Goal: Task Accomplishment & Management: Complete application form

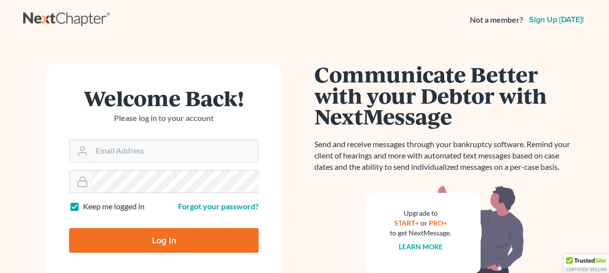
type input "[PERSON_NAME][EMAIL_ADDRESS][DOMAIN_NAME]"
click at [201, 228] on input "Log In" at bounding box center [163, 240] width 189 height 25
type input "Thinking..."
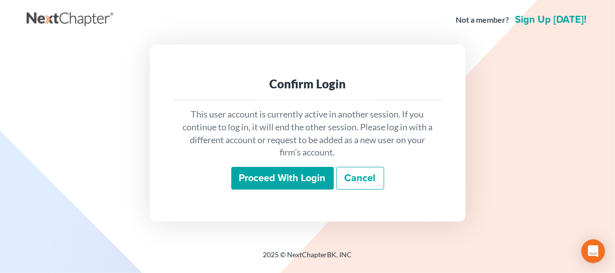
click at [256, 187] on input "Proceed with login" at bounding box center [282, 178] width 103 height 23
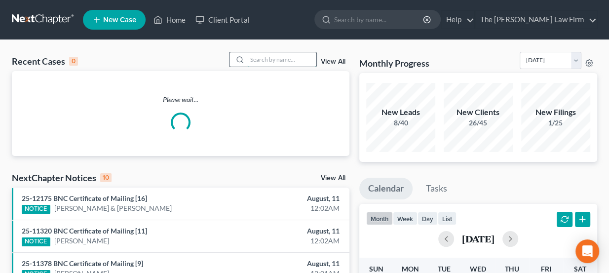
click at [272, 59] on input "search" at bounding box center [281, 59] width 69 height 14
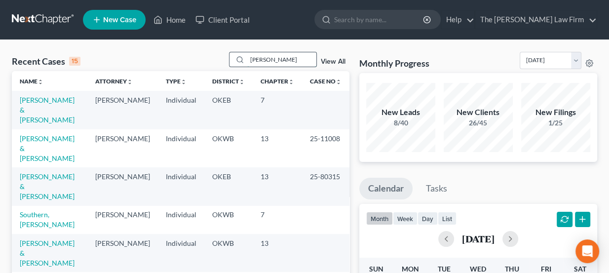
type input "hamilton"
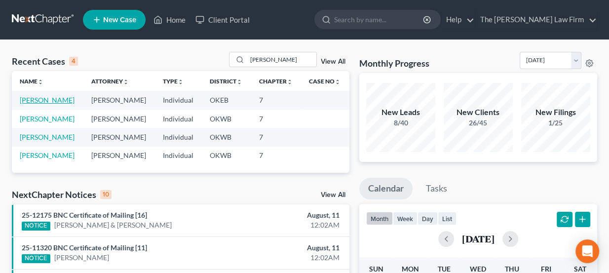
click at [55, 99] on link "Hamilton, Rachel" at bounding box center [47, 100] width 55 height 8
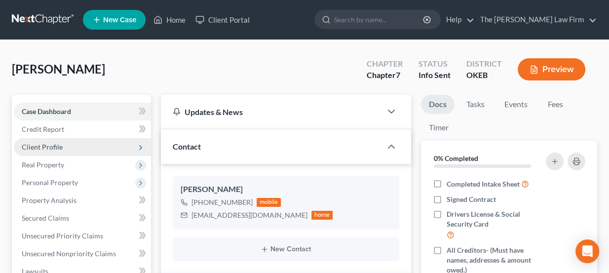
click at [73, 143] on span "Client Profile" at bounding box center [82, 147] width 137 height 18
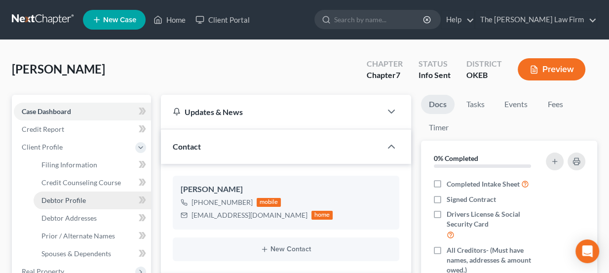
click at [80, 202] on span "Debtor Profile" at bounding box center [63, 200] width 44 height 8
select select "0"
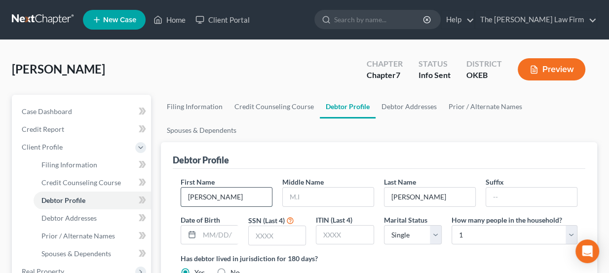
click at [219, 195] on input "Rachel" at bounding box center [226, 196] width 91 height 19
type input "Racheal"
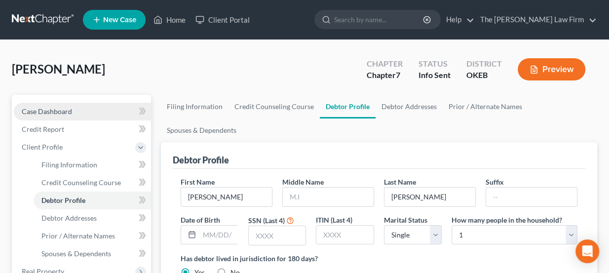
click at [58, 112] on span "Case Dashboard" at bounding box center [47, 111] width 50 height 8
select select "3"
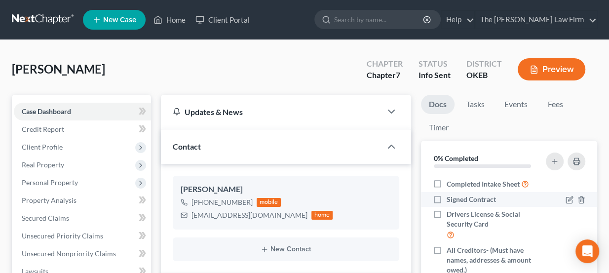
click at [473, 198] on span "Signed Contract" at bounding box center [470, 199] width 49 height 10
click at [457, 198] on input "Signed Contract" at bounding box center [453, 197] width 6 height 6
checkbox input "true"
click at [562, 106] on link "Fees" at bounding box center [555, 104] width 32 height 19
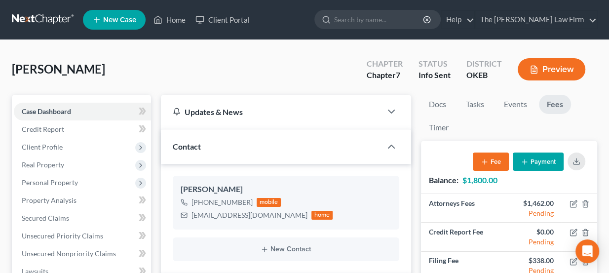
click at [58, 25] on link at bounding box center [43, 20] width 63 height 18
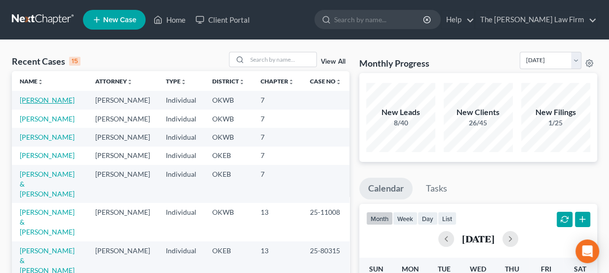
click at [61, 98] on link "Steaveson, Craig" at bounding box center [47, 100] width 55 height 8
select select "1"
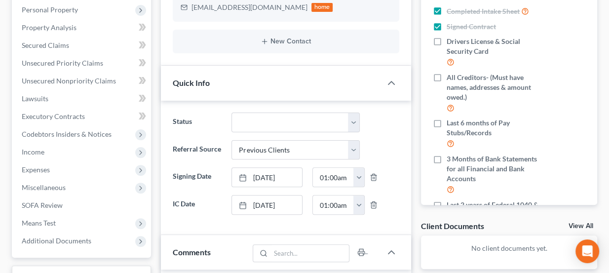
scroll to position [44, 0]
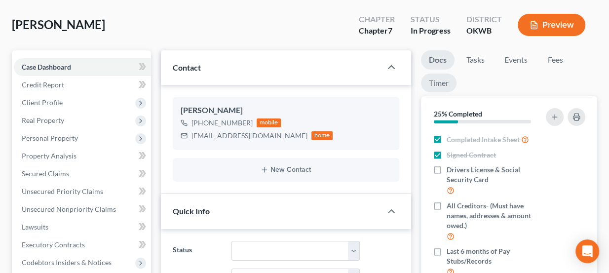
click at [440, 80] on link "Timer" at bounding box center [439, 83] width 36 height 19
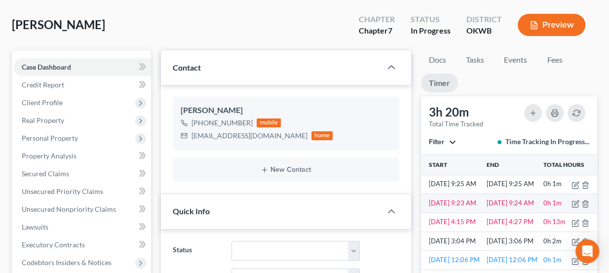
scroll to position [134, 0]
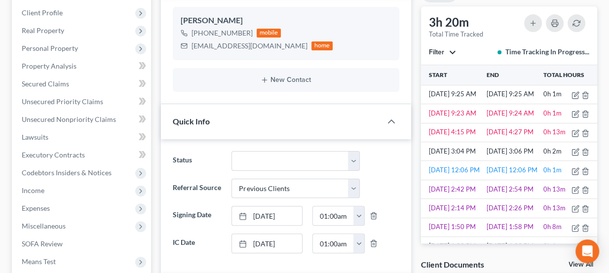
click at [449, 50] on button "Filter" at bounding box center [442, 52] width 27 height 7
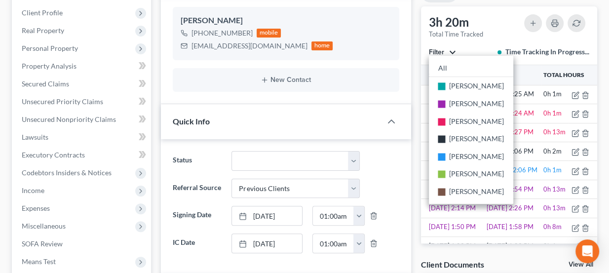
click at [449, 50] on button "Filter" at bounding box center [442, 52] width 27 height 7
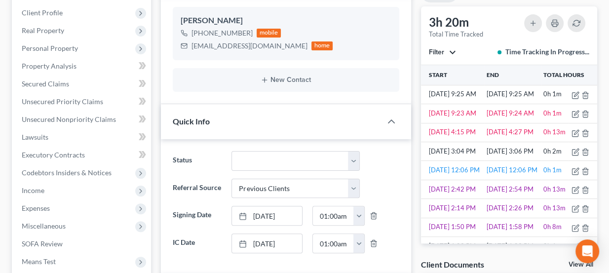
click at [449, 50] on button "Filter" at bounding box center [442, 52] width 27 height 7
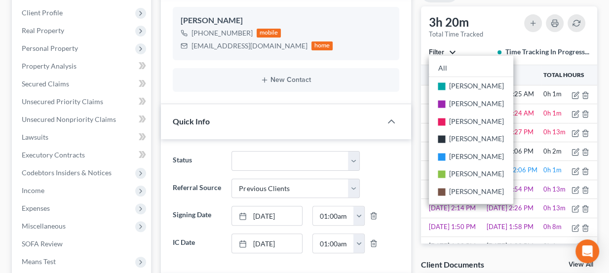
click at [449, 50] on button "Filter" at bounding box center [442, 52] width 27 height 7
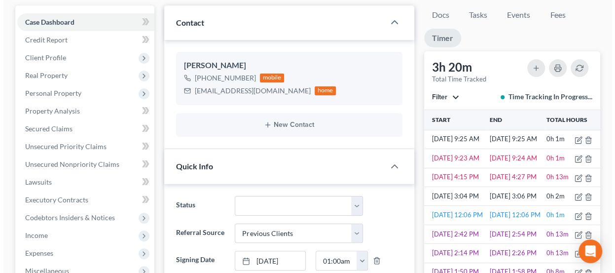
scroll to position [0, 0]
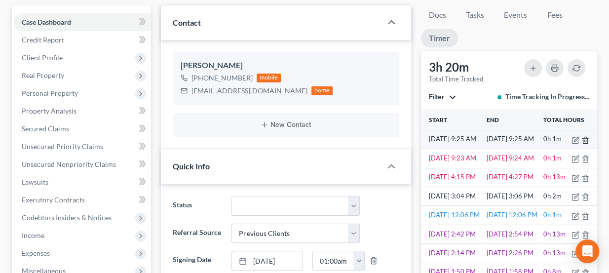
click at [581, 140] on icon "button" at bounding box center [585, 140] width 8 height 8
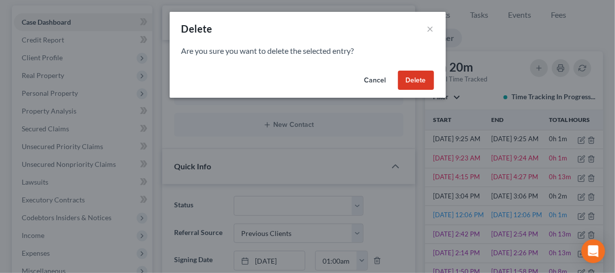
click at [407, 60] on div "Are you sure you want to delete the selected entry?" at bounding box center [308, 55] width 276 height 21
click at [416, 75] on button "Delete" at bounding box center [416, 81] width 36 height 20
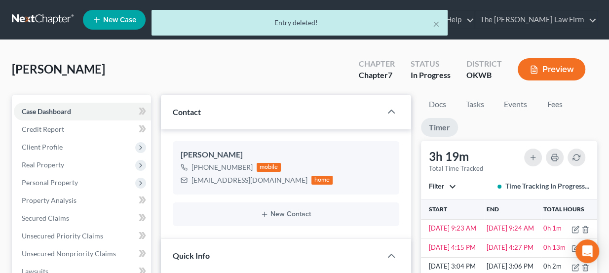
click at [54, 16] on div "× Entry deleted!" at bounding box center [299, 25] width 609 height 31
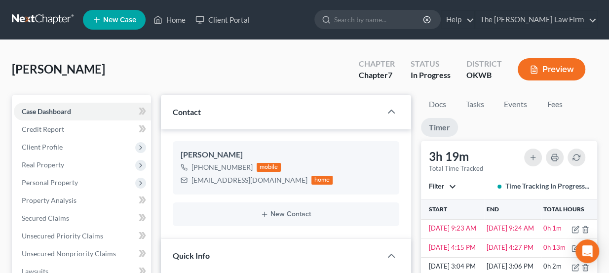
click at [124, 19] on span "New Case" at bounding box center [119, 19] width 33 height 7
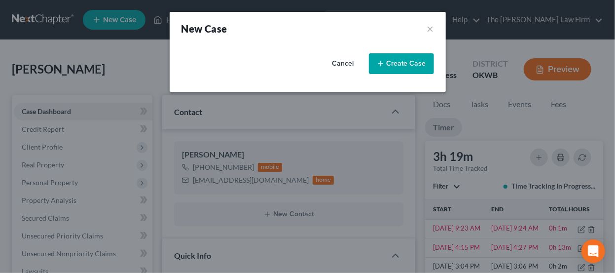
select select "65"
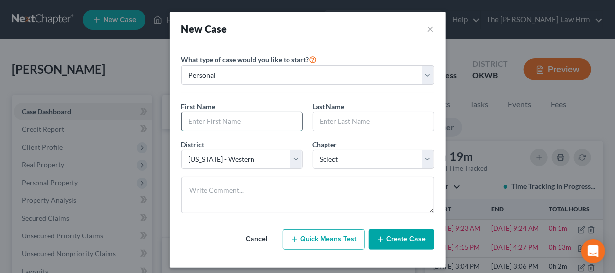
click at [259, 115] on input "text" at bounding box center [242, 121] width 120 height 19
type input "Clint"
click at [348, 122] on input "text" at bounding box center [373, 121] width 120 height 19
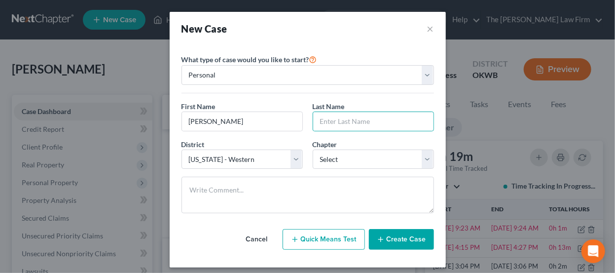
click at [253, 238] on button "Cancel" at bounding box center [256, 239] width 43 height 20
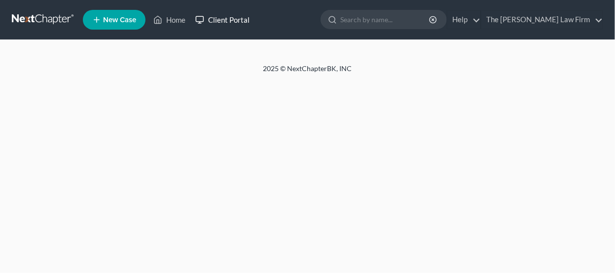
select select "4"
select select "1"
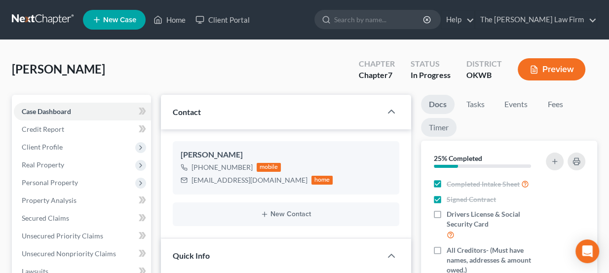
scroll to position [265, 0]
drag, startPoint x: 439, startPoint y: 125, endPoint x: 445, endPoint y: 128, distance: 7.5
click at [439, 125] on link "Timer" at bounding box center [439, 127] width 36 height 19
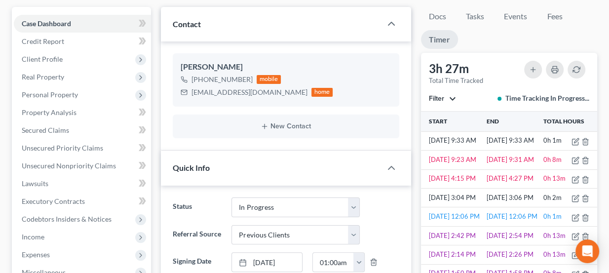
scroll to position [89, 0]
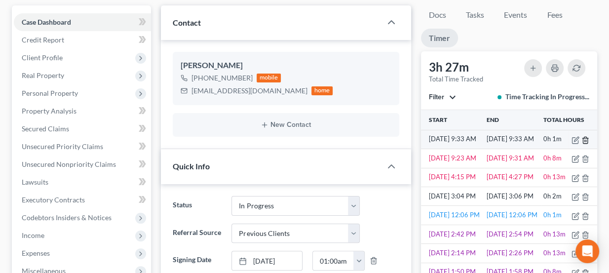
click at [585, 139] on icon "button" at bounding box center [585, 140] width 8 height 8
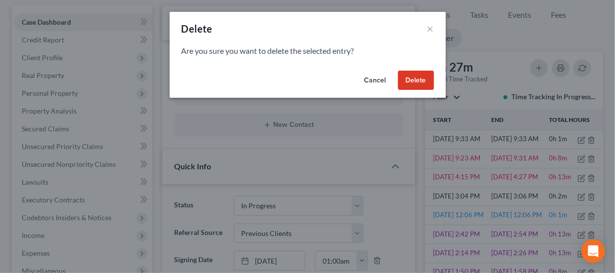
click at [413, 83] on button "Delete" at bounding box center [416, 81] width 36 height 20
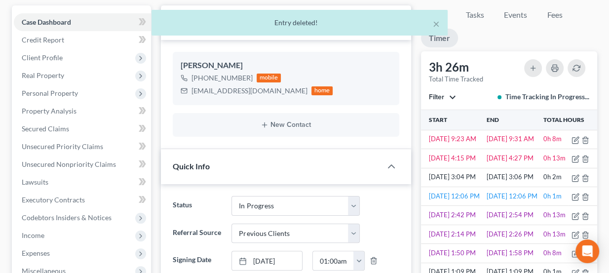
scroll to position [0, 0]
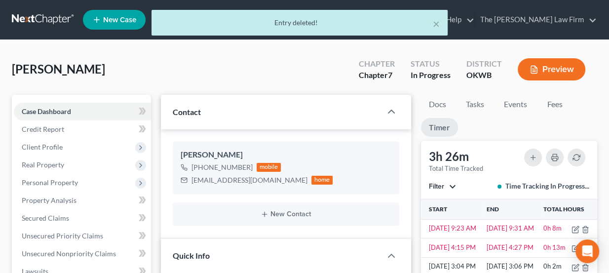
click at [62, 20] on div "× Entry deleted!" at bounding box center [299, 25] width 609 height 31
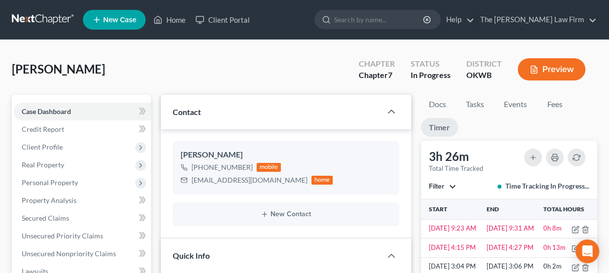
click at [55, 20] on link at bounding box center [43, 20] width 63 height 18
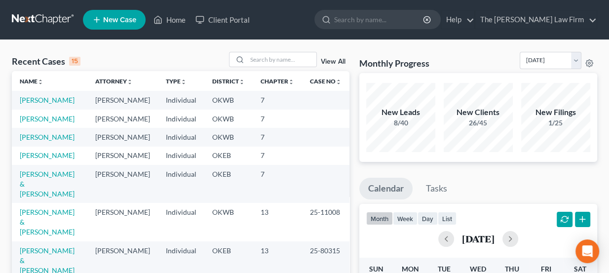
click at [121, 20] on span "New Case" at bounding box center [119, 19] width 33 height 7
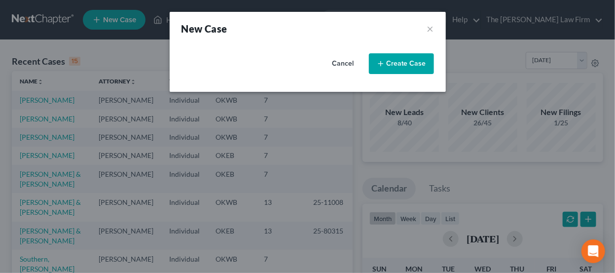
select select "65"
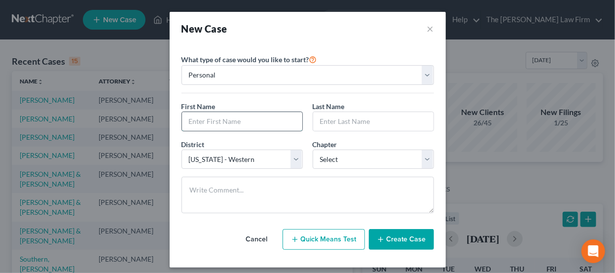
click at [257, 126] on input "text" at bounding box center [242, 121] width 120 height 19
type input "[PERSON_NAME]"
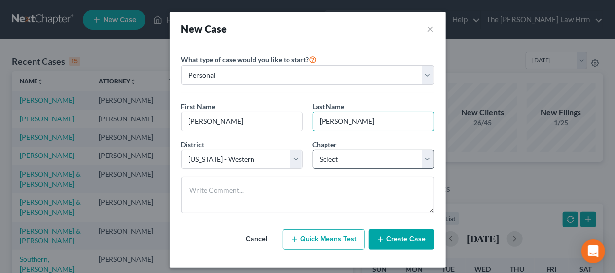
type input "[PERSON_NAME]"
click at [352, 160] on select "Select 7 11 12 13" at bounding box center [373, 159] width 121 height 20
select select "0"
click at [313, 149] on select "Select 7 11 12 13" at bounding box center [373, 159] width 121 height 20
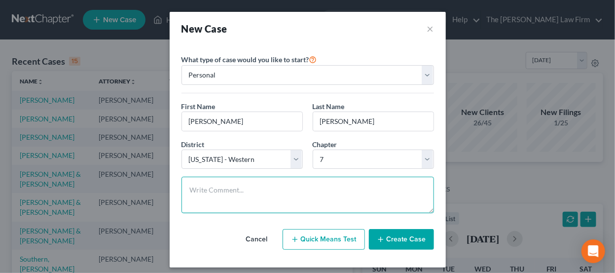
click at [312, 180] on textarea at bounding box center [308, 195] width 253 height 37
click at [239, 195] on textarea at bounding box center [308, 195] width 253 height 37
type textarea "District conf. Ch is not."
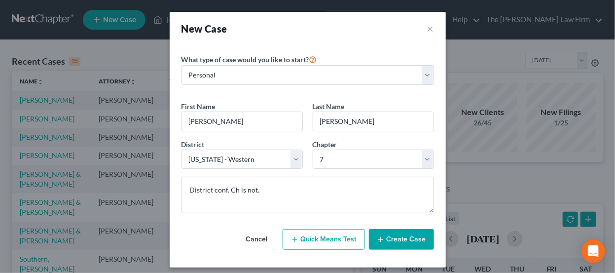
click at [419, 236] on button "Create Case" at bounding box center [401, 239] width 65 height 21
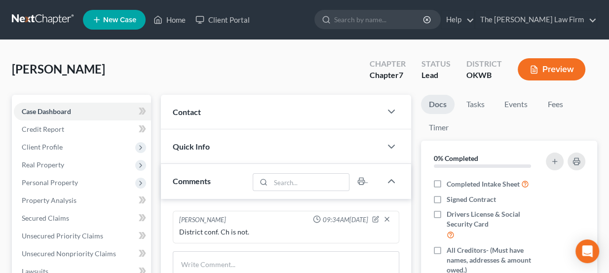
click at [216, 121] on div "Contact" at bounding box center [271, 112] width 221 height 34
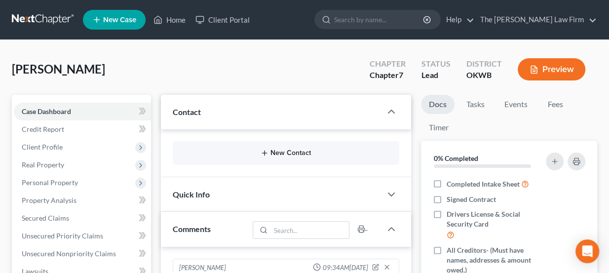
click at [236, 155] on button "New Contact" at bounding box center [286, 153] width 211 height 8
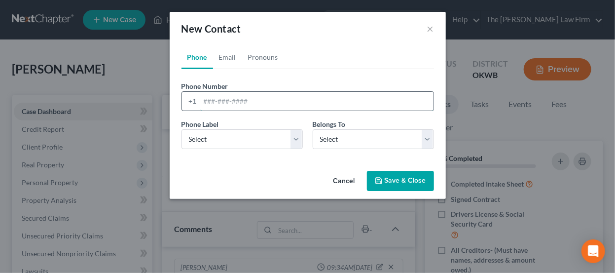
click at [248, 104] on input "tel" at bounding box center [316, 101] width 233 height 19
paste input "405-436-6928 pipeline2780@gmail.com"
drag, startPoint x: 335, startPoint y: 99, endPoint x: 251, endPoint y: 97, distance: 84.4
click at [251, 97] on input "405-436-6928 pipeline2780@gmail.com" at bounding box center [316, 101] width 233 height 19
type input "405-436-6928"
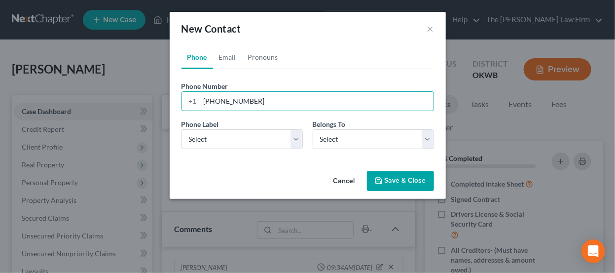
click at [250, 148] on div "Phone Label * Select Mobile Home Work Other Belongs To * Select Client Other" at bounding box center [308, 138] width 262 height 38
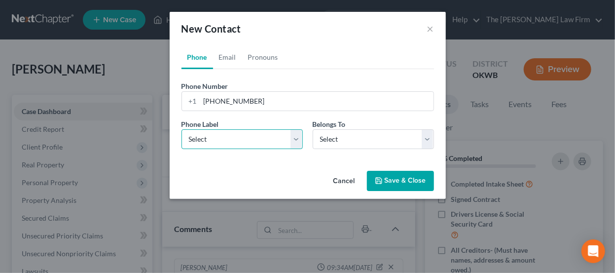
click at [250, 140] on select "Select Mobile Home Work Other" at bounding box center [242, 139] width 121 height 20
select select "0"
click at [182, 129] on select "Select Mobile Home Work Other" at bounding box center [242, 139] width 121 height 20
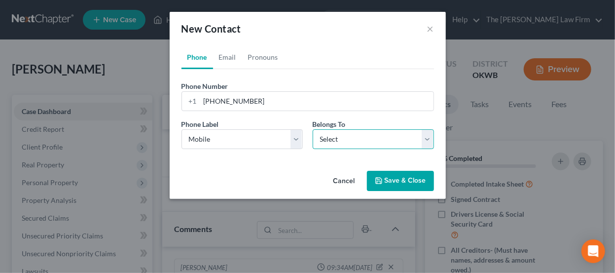
click at [339, 146] on select "Select Client Other" at bounding box center [373, 139] width 121 height 20
select select "0"
click at [313, 129] on select "Select Client Other" at bounding box center [373, 139] width 121 height 20
click at [239, 55] on link "Email" at bounding box center [227, 57] width 29 height 24
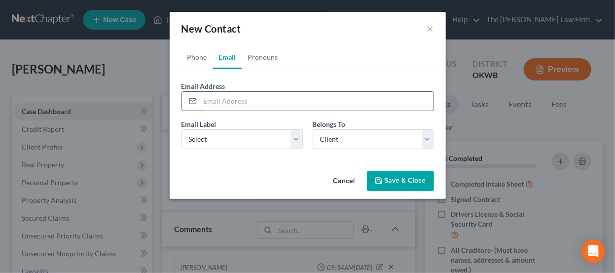
click at [223, 97] on input "email" at bounding box center [316, 101] width 233 height 19
paste input "pipeline2780@gmail.com"
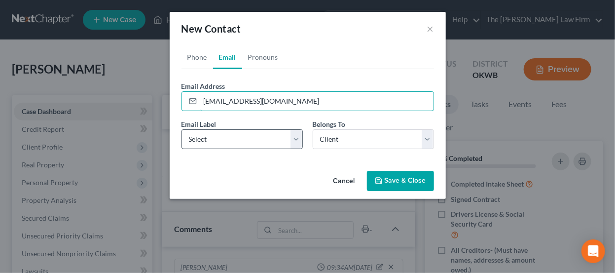
type input "pipeline2780@gmail.com"
click at [247, 145] on select "Select Home Work Other" at bounding box center [242, 139] width 121 height 20
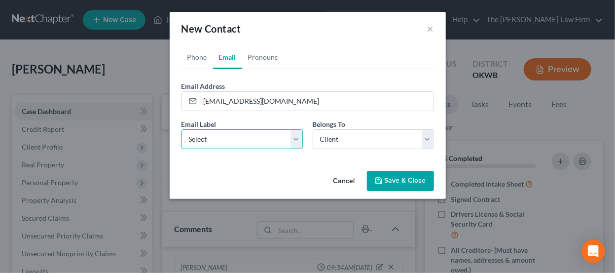
select select "0"
click at [182, 129] on select "Select Home Work Other" at bounding box center [242, 139] width 121 height 20
click at [398, 186] on button "Save & Close" at bounding box center [400, 181] width 67 height 21
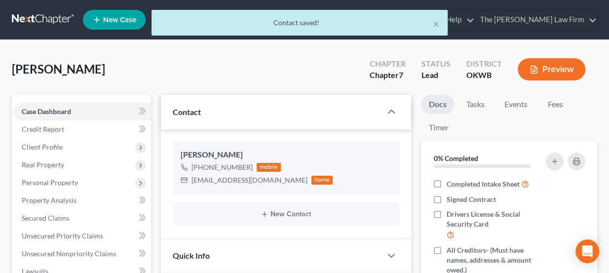
click at [37, 19] on div "× Contact saved!" at bounding box center [299, 25] width 609 height 31
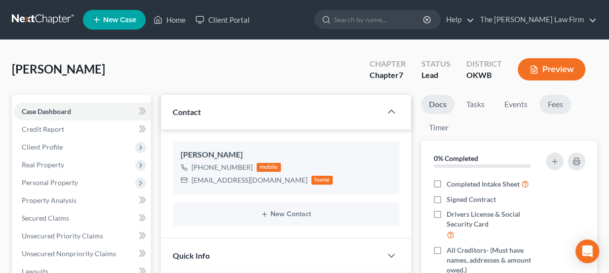
click at [551, 104] on link "Fees" at bounding box center [555, 104] width 32 height 19
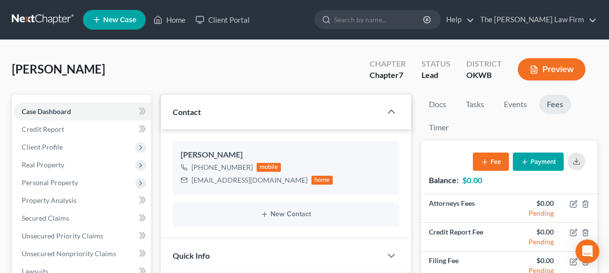
click at [38, 24] on link at bounding box center [43, 20] width 63 height 18
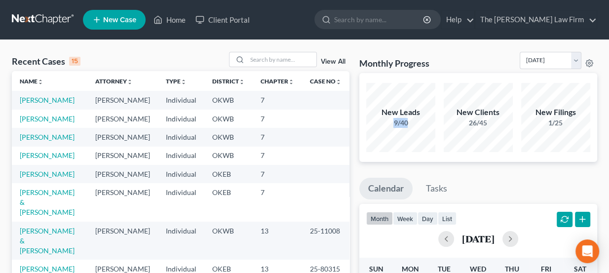
click at [394, 123] on div "9/40" at bounding box center [400, 123] width 69 height 10
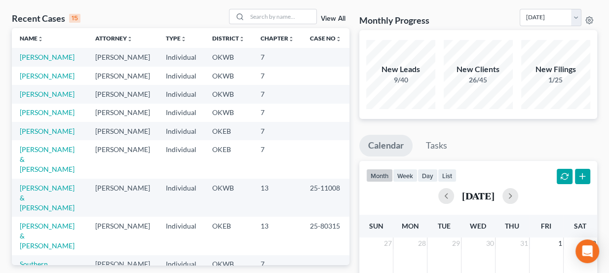
scroll to position [44, 0]
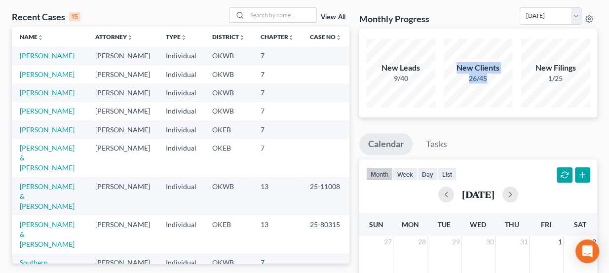
drag, startPoint x: 453, startPoint y: 66, endPoint x: 490, endPoint y: 84, distance: 41.9
click at [490, 84] on div "New Clients 26/45" at bounding box center [478, 72] width 69 height 69
drag, startPoint x: 572, startPoint y: 81, endPoint x: 360, endPoint y: 47, distance: 214.4
click at [360, 47] on div "New Leads 9/40 New Clients 26/45 New Filings 1/25" at bounding box center [478, 73] width 238 height 89
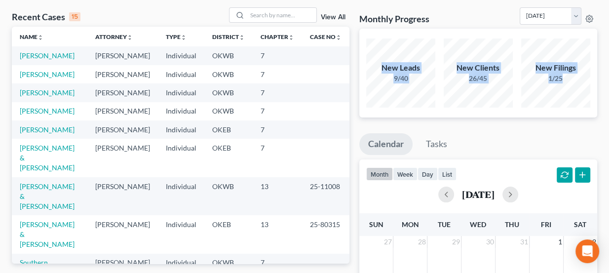
click at [443, 62] on div "New Clients 26/45" at bounding box center [477, 73] width 77 height 73
drag, startPoint x: 387, startPoint y: 66, endPoint x: 557, endPoint y: 91, distance: 172.1
click at [557, 91] on div "New Leads 9/40 New Clients 26/45 New Filings 1/25" at bounding box center [478, 73] width 232 height 73
click at [557, 91] on div "New Filings 1/25" at bounding box center [555, 72] width 69 height 69
drag, startPoint x: 555, startPoint y: 92, endPoint x: 376, endPoint y: 64, distance: 180.7
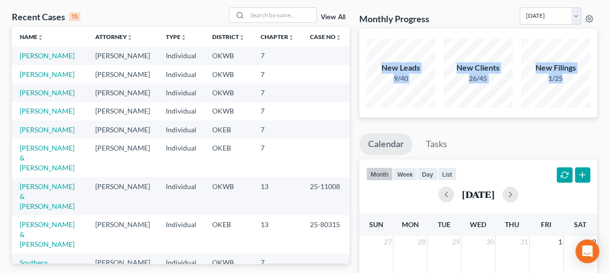
click at [376, 64] on div "New Leads 9/40 New Clients 26/45 New Filings 1/25" at bounding box center [478, 73] width 232 height 73
click at [376, 64] on div "New Leads" at bounding box center [400, 67] width 69 height 11
